Goal: Use online tool/utility: Utilize a website feature to perform a specific function

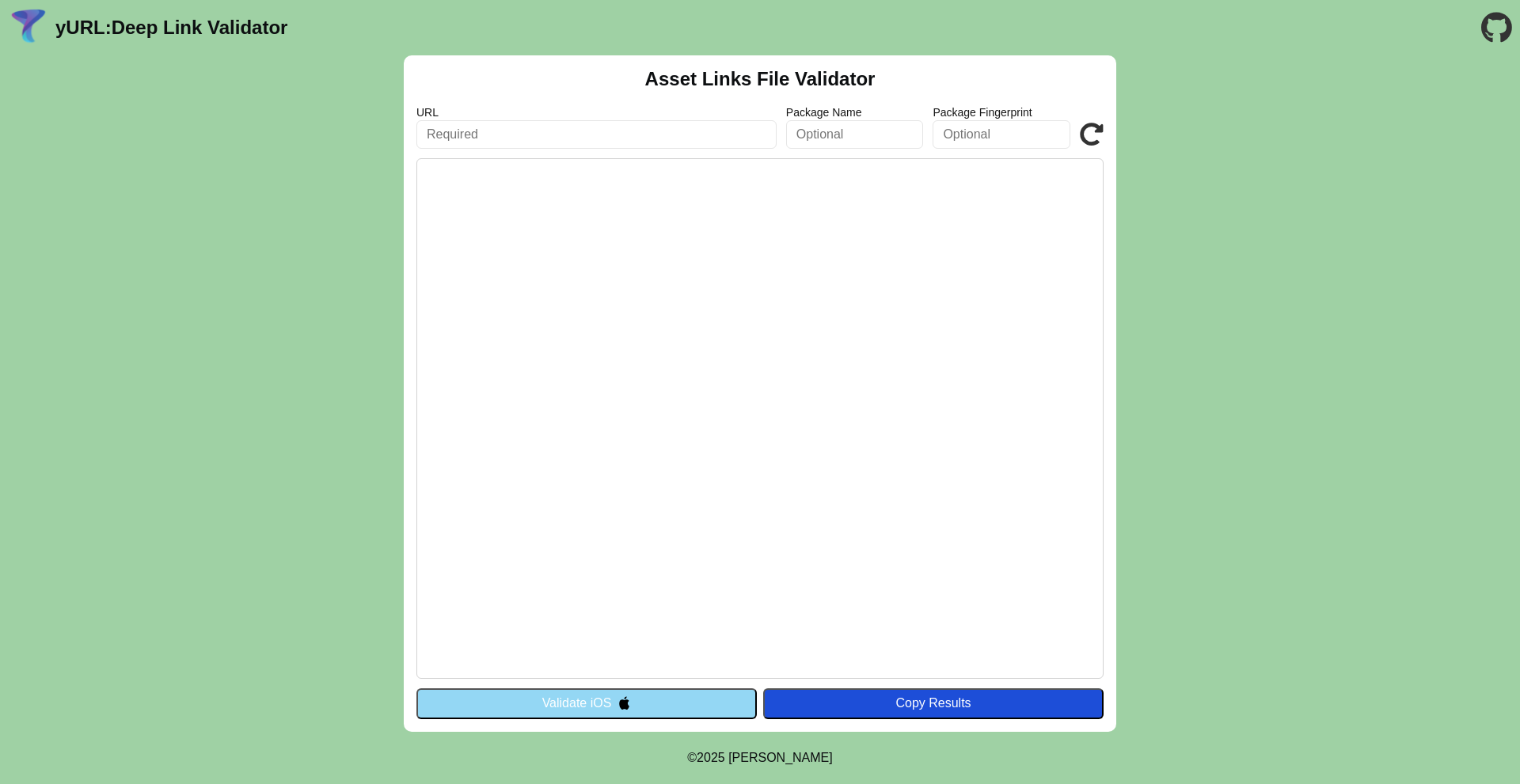
paste input "[URL][DOMAIN_NAME]"
type input "[URL][DOMAIN_NAME]"
click at [610, 713] on button "Validate iOS" at bounding box center [587, 703] width 340 height 30
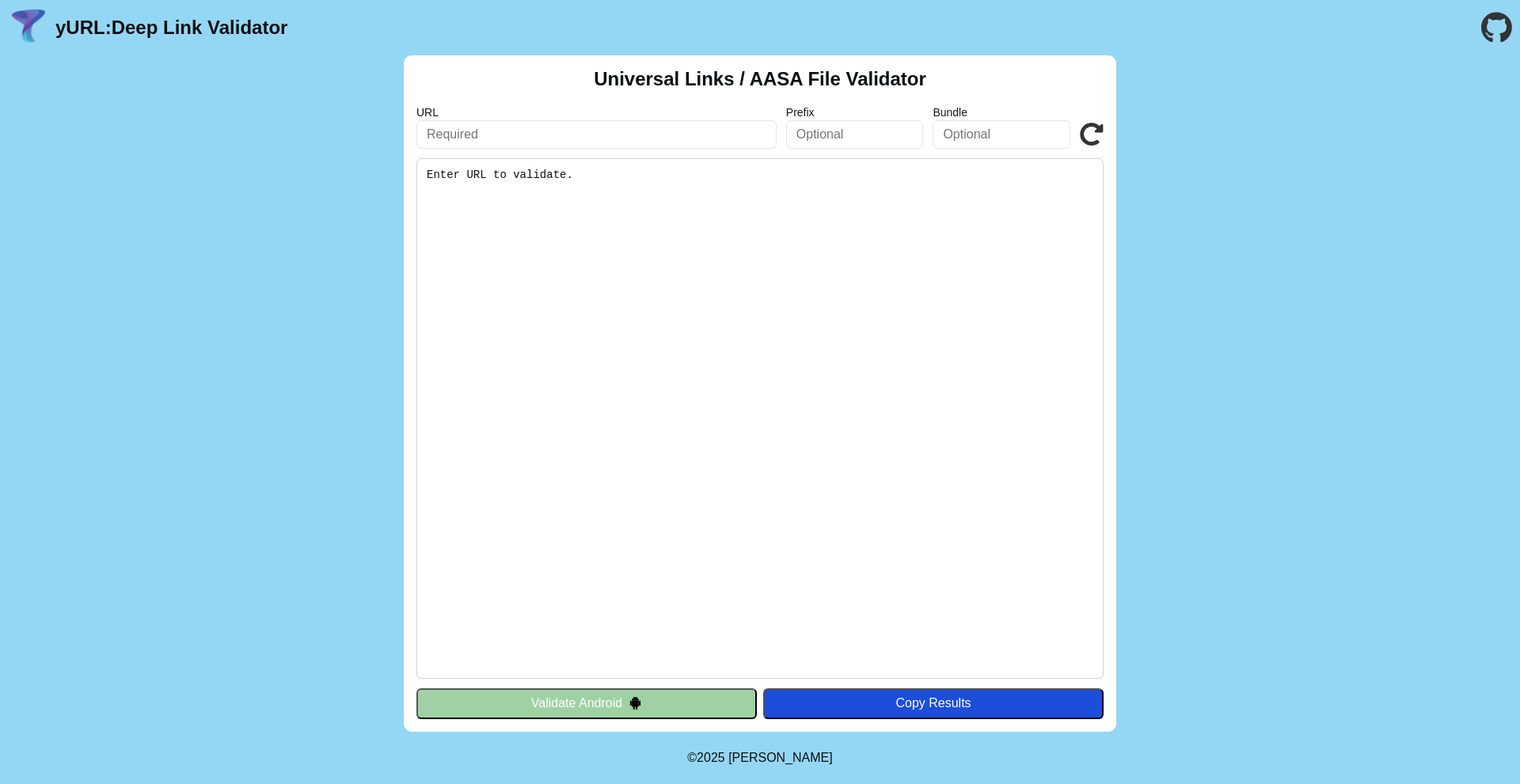
drag, startPoint x: 610, startPoint y: 712, endPoint x: 1031, endPoint y: 352, distance: 553.9
click at [1009, 408] on div "Universal Links / AASA File Validator URL Prefix Bundle Validate Enter URL to v…" at bounding box center [760, 393] width 713 height 677
click at [474, 133] on input "text" at bounding box center [597, 133] width 361 height 28
paste input "https://oodlins.com/"
type input "https://oodlins.com/"
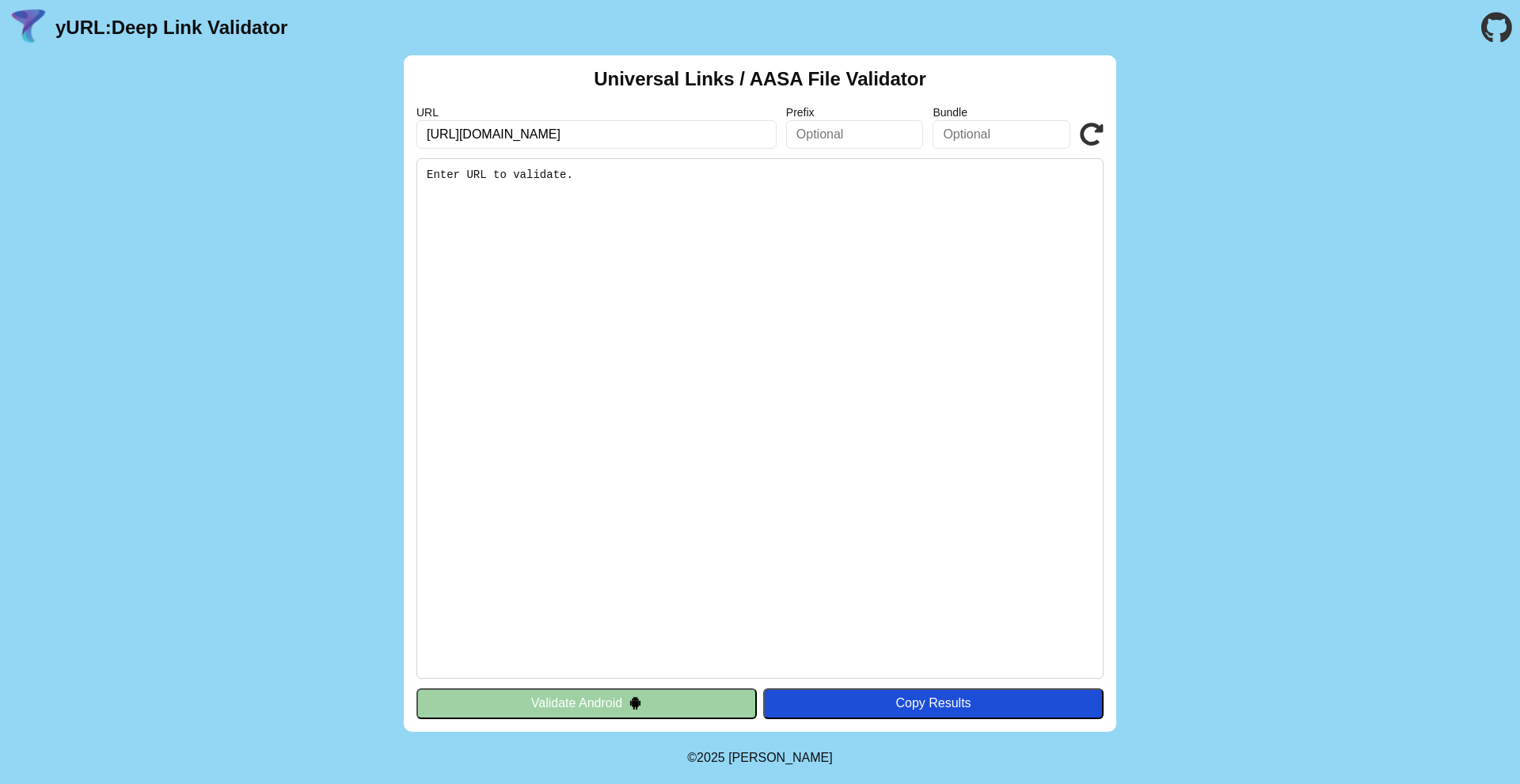
click at [530, 701] on button "Validate Android" at bounding box center [587, 703] width 340 height 30
